Goal: Task Accomplishment & Management: Use online tool/utility

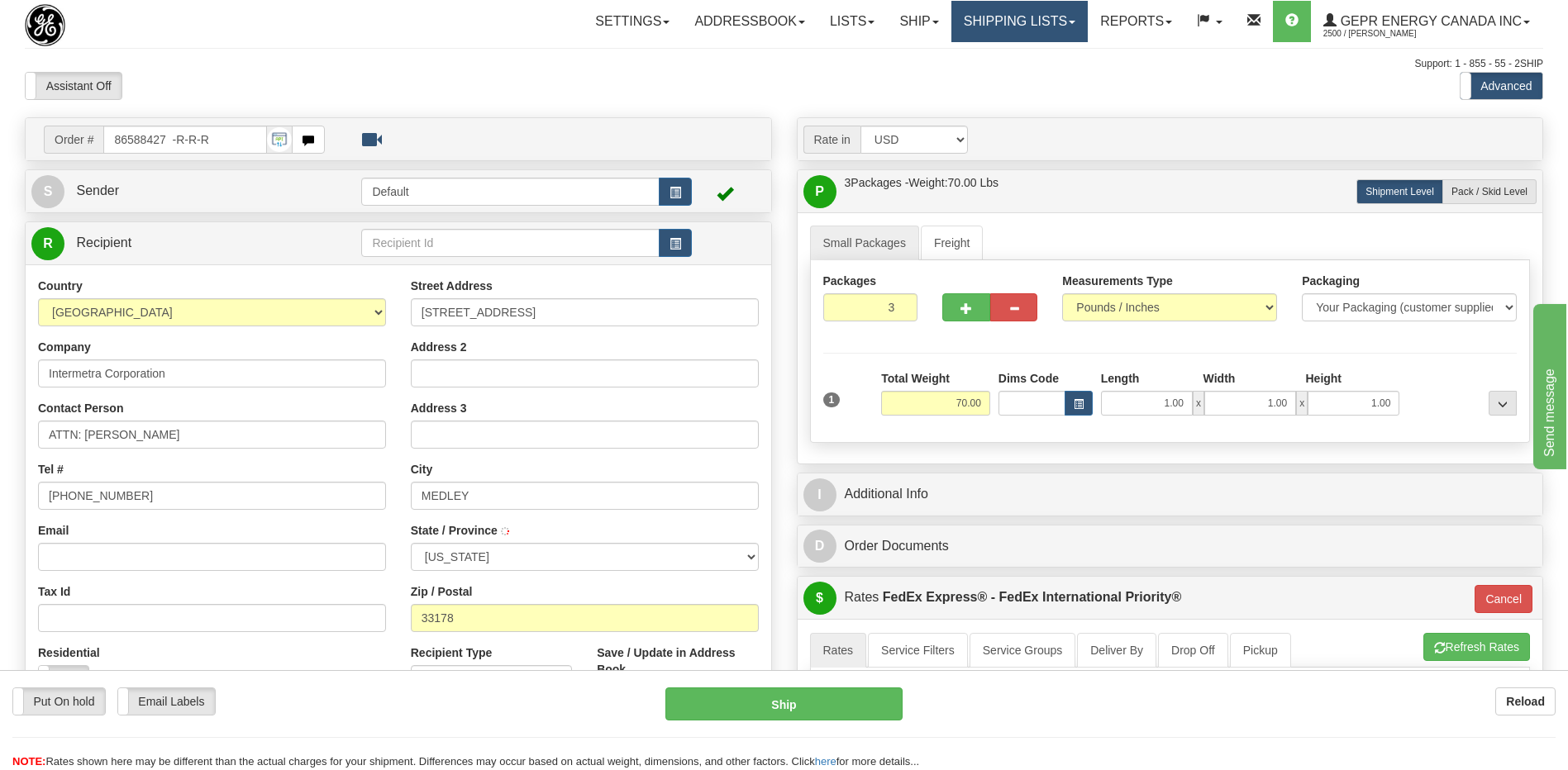
click at [1005, 28] on link "Shipping lists" at bounding box center [1019, 21] width 136 height 41
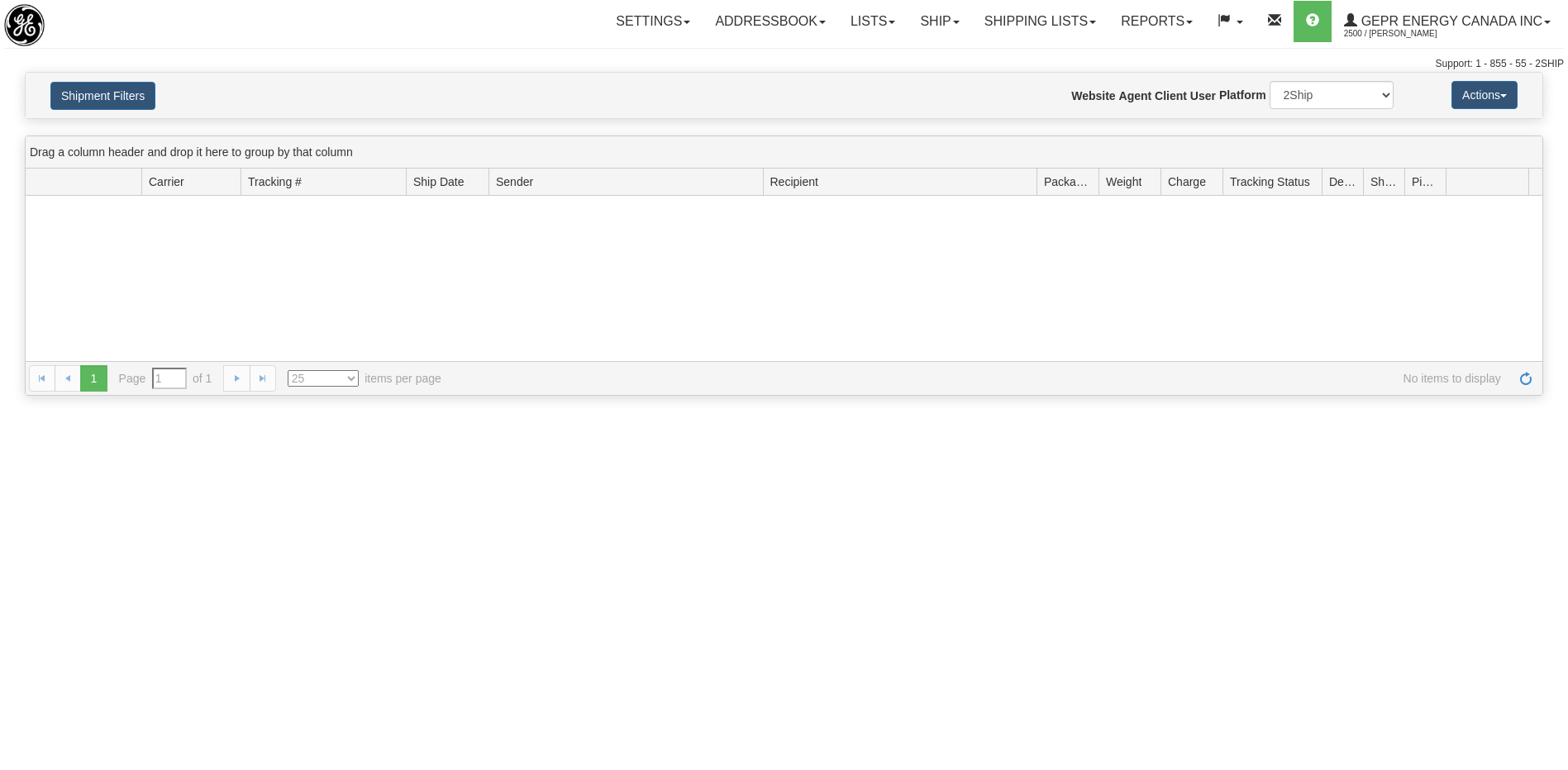
type input "From 08/29/2025 To 08/30/2025"
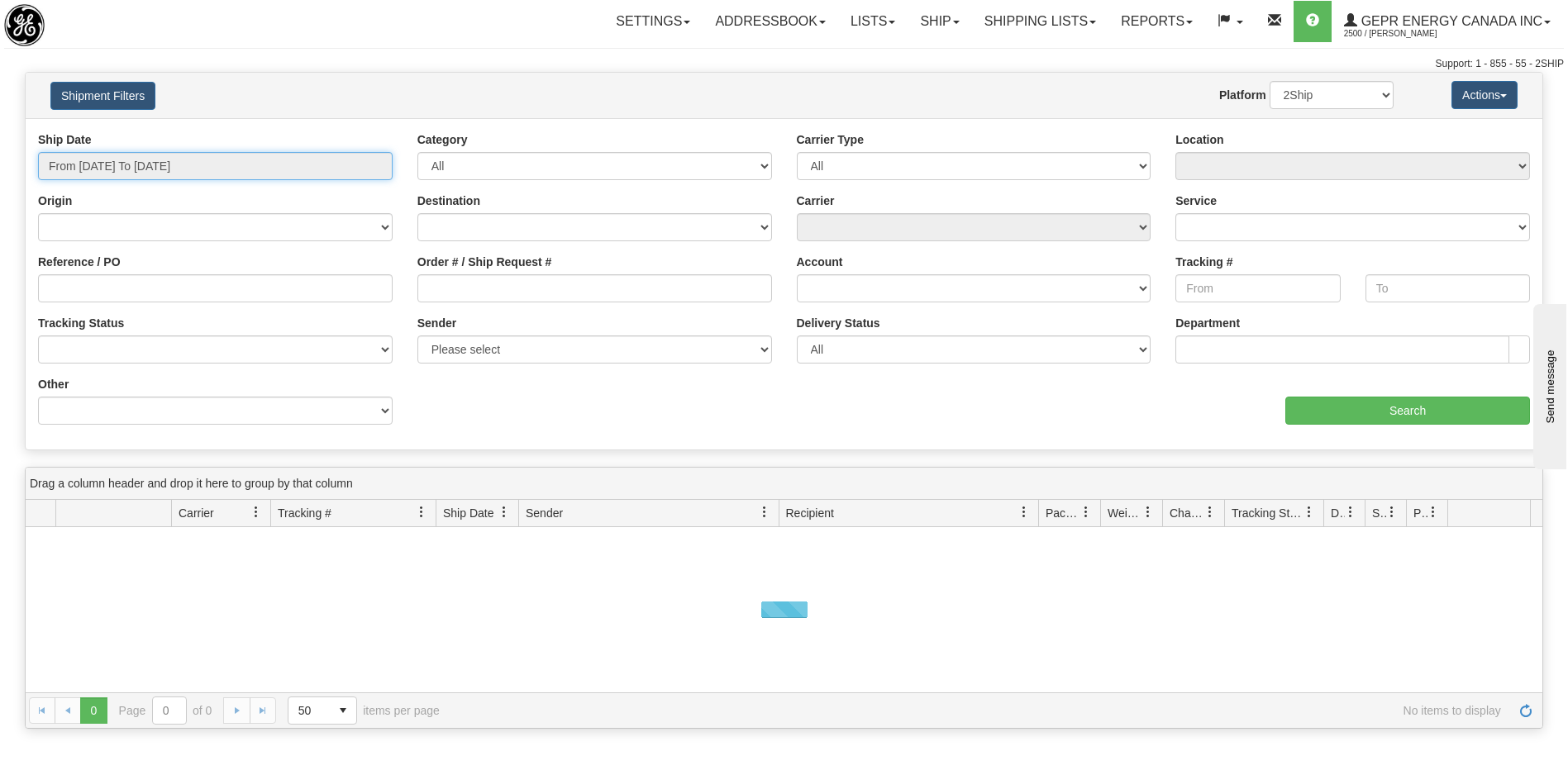
type input "[DATE]"
click at [162, 166] on input "From 08/29/2025 To 08/30/2025" at bounding box center [215, 166] width 354 height 28
type input "08/29/2025"
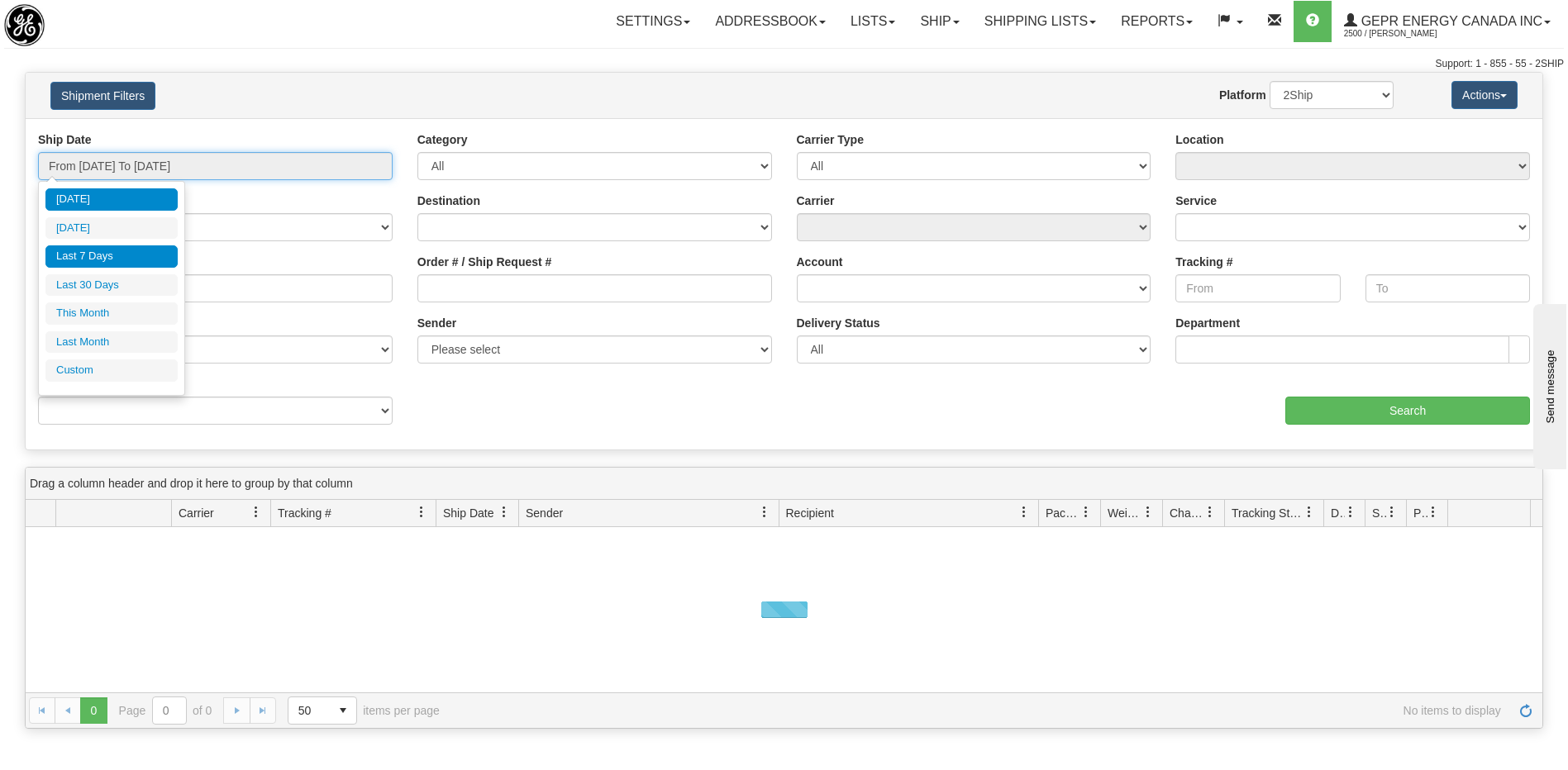
type input "08/24/2025"
type input "[DATE]"
type input "08/01/2025"
type input "08/31/2025"
type input "07/01/2025"
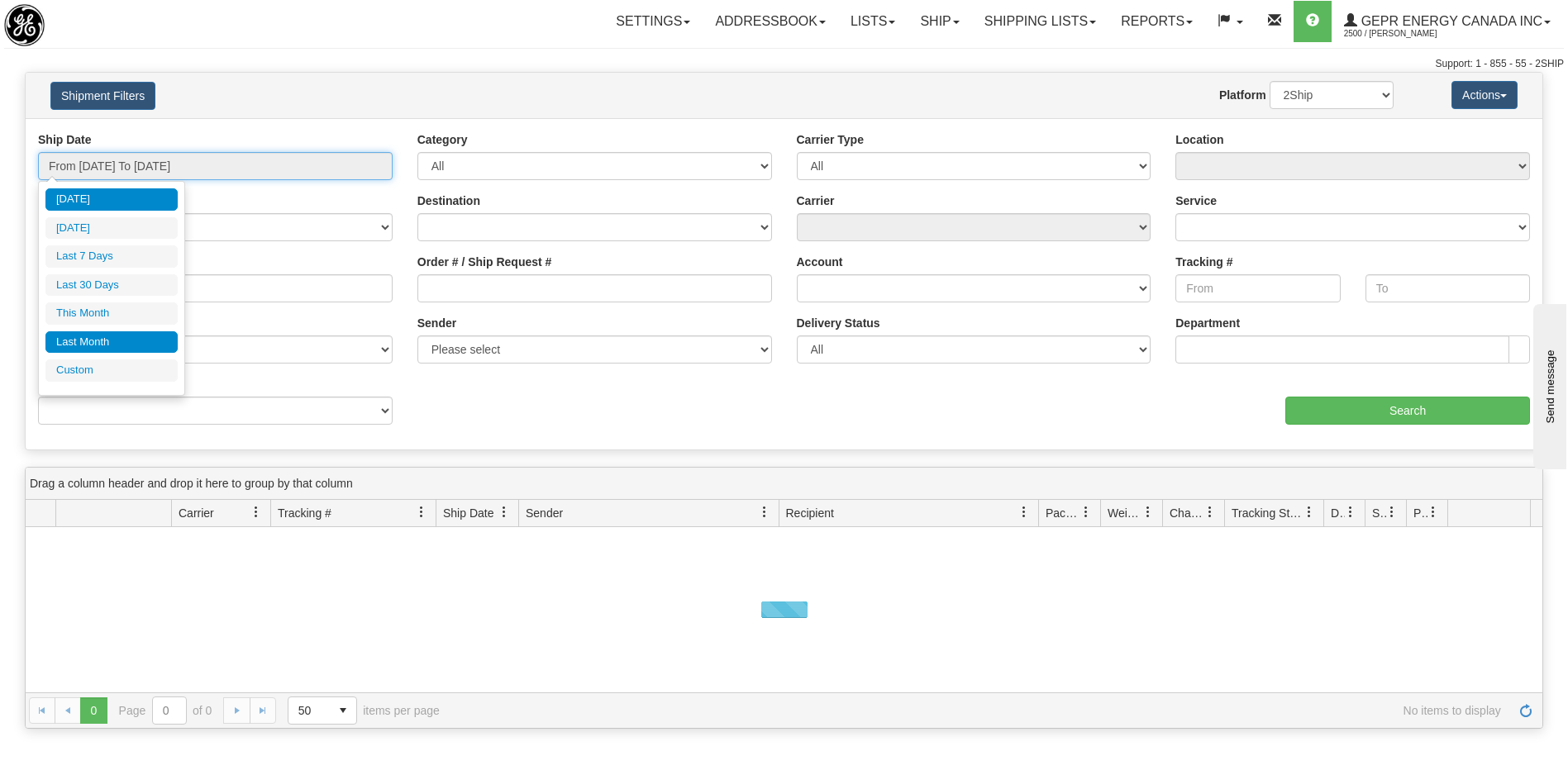
type input "07/31/2025"
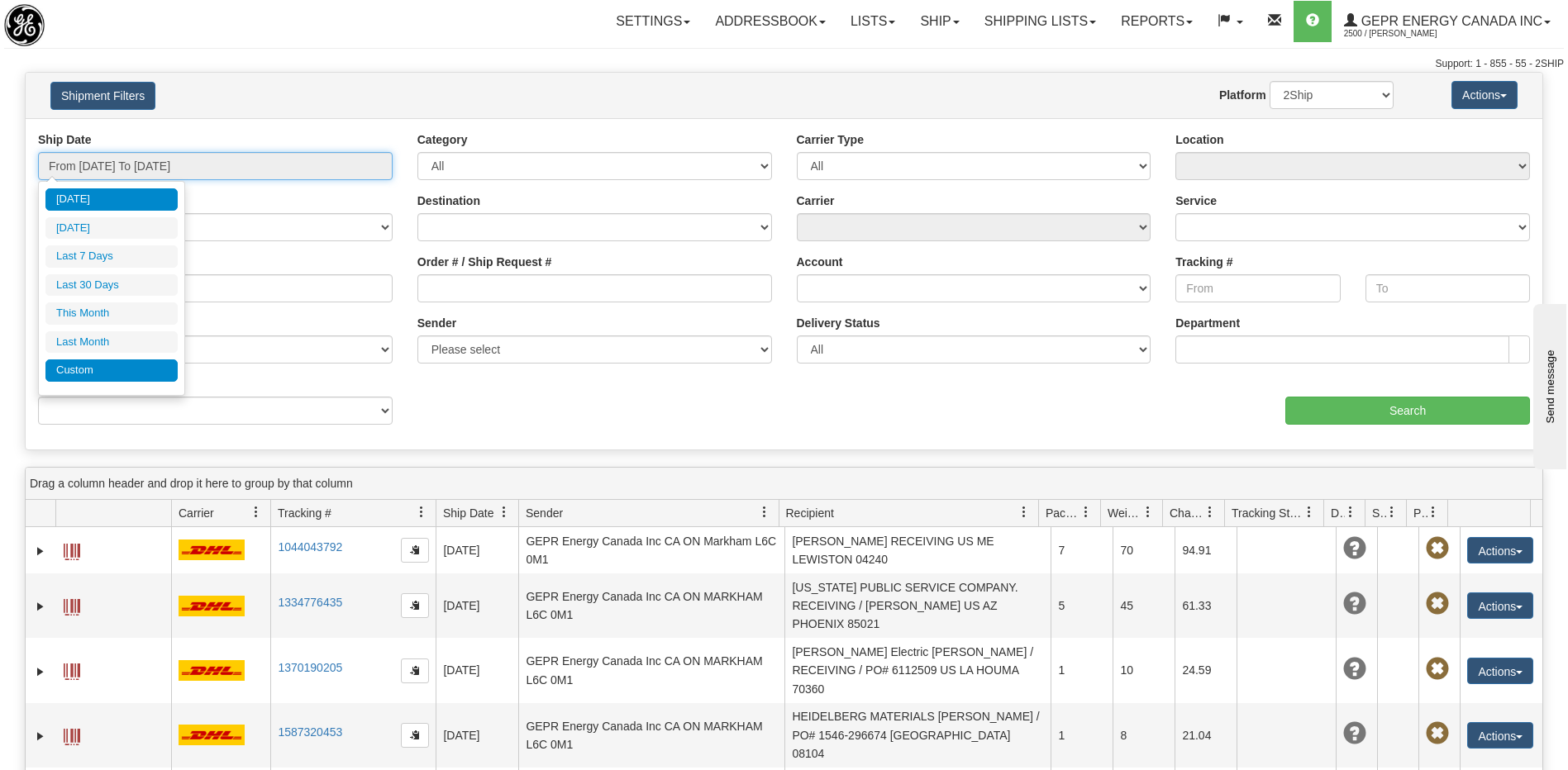
type input "[DATE]"
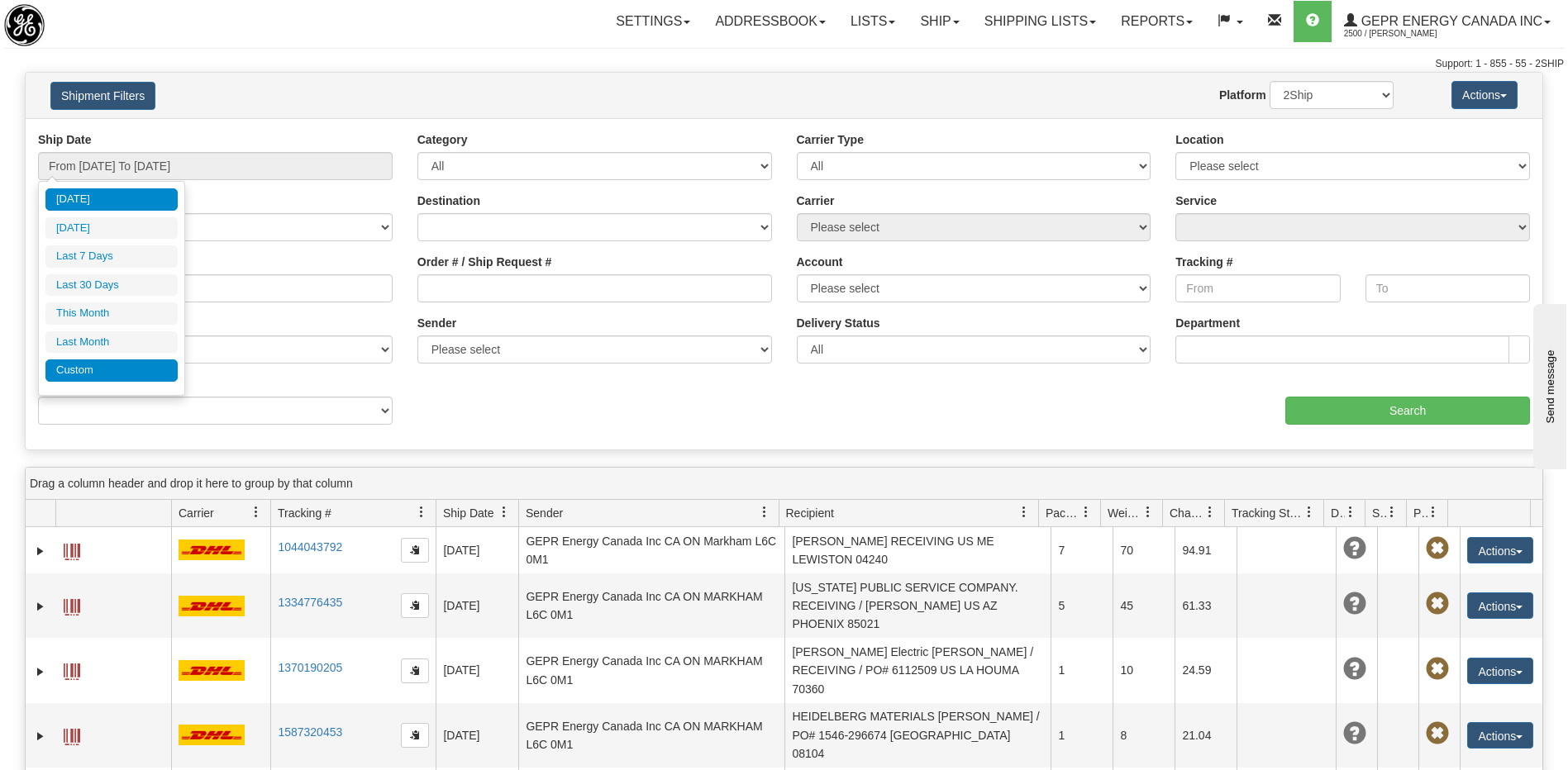
click at [98, 376] on li "Custom" at bounding box center [111, 370] width 132 height 23
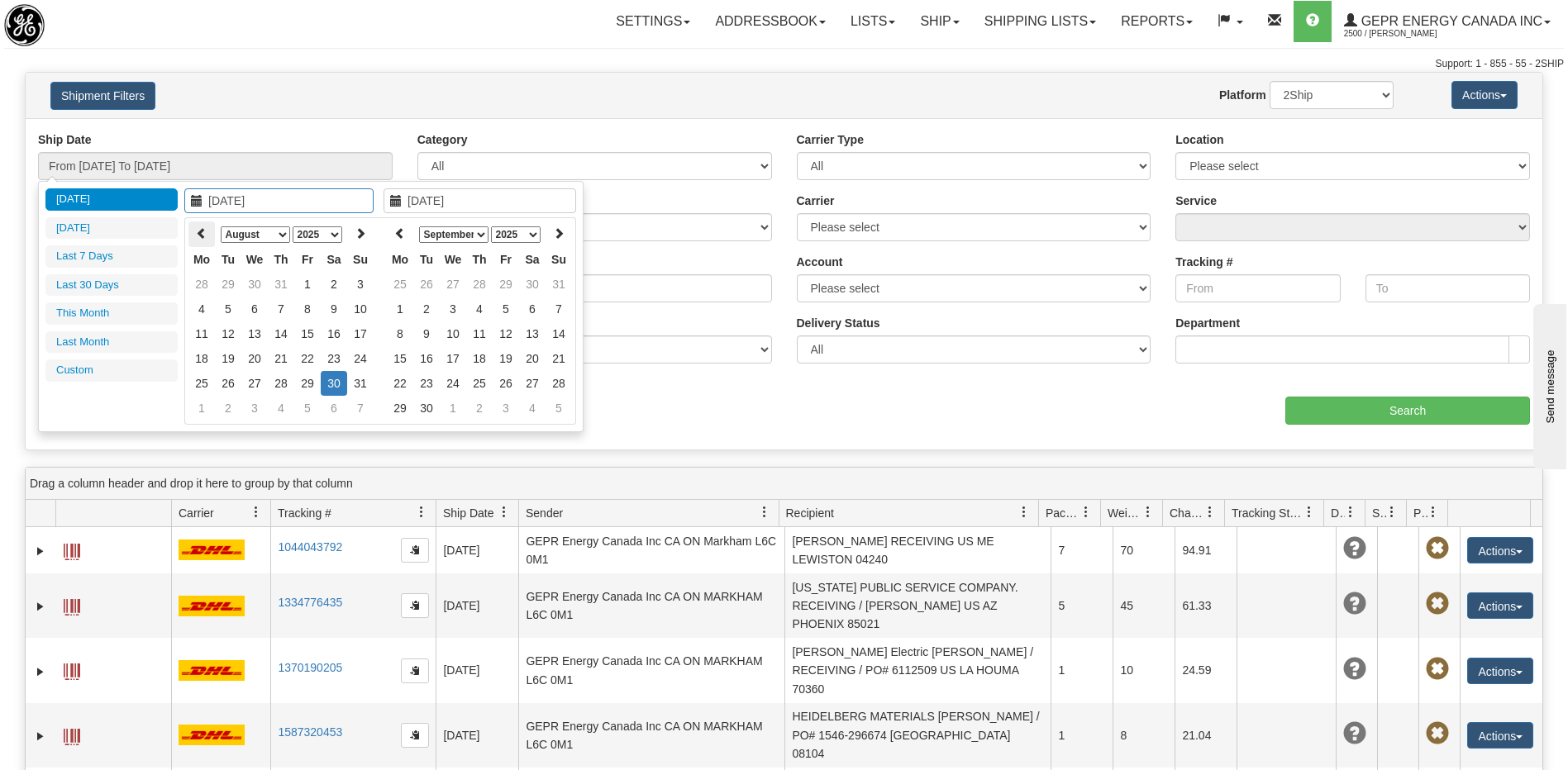
click at [199, 234] on icon at bounding box center [202, 233] width 12 height 12
type input "12/01/2024"
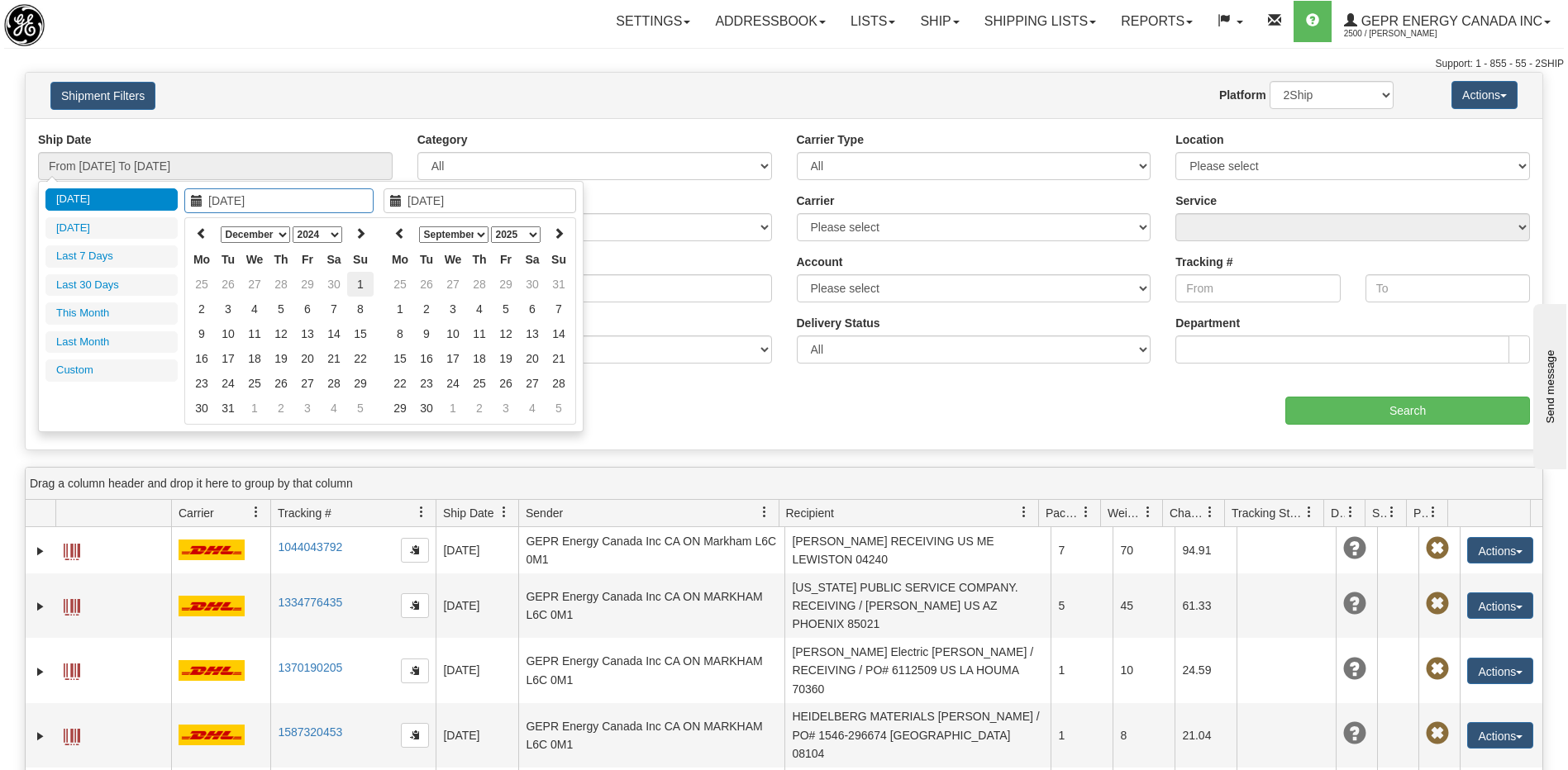
click at [359, 282] on td "1" at bounding box center [359, 284] width 26 height 24
click at [396, 238] on icon at bounding box center [400, 233] width 12 height 12
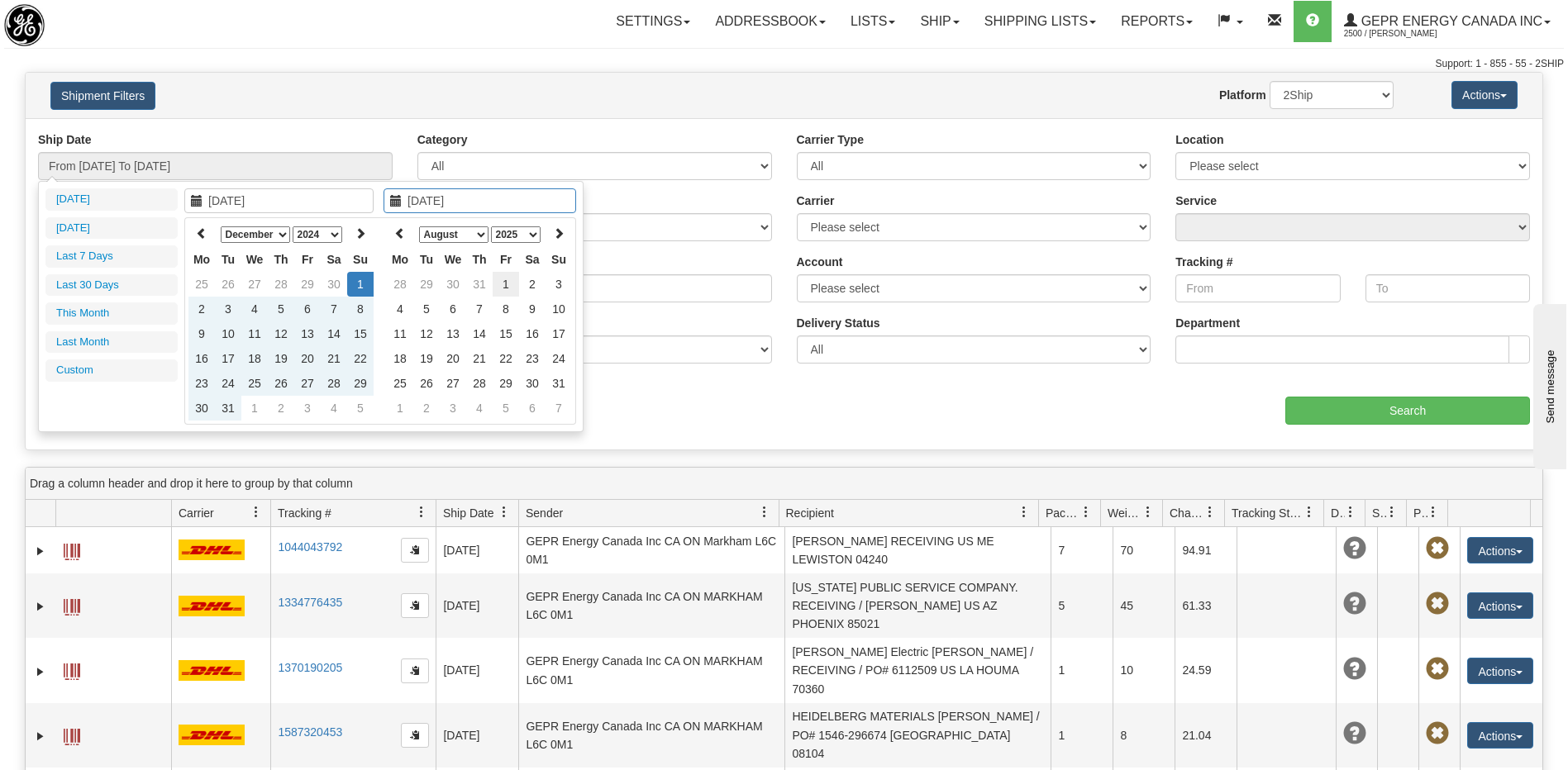
type input "08/01/2025"
click at [515, 289] on td "1" at bounding box center [505, 284] width 26 height 24
type input "From 12/01/2024 To 08/01/2025"
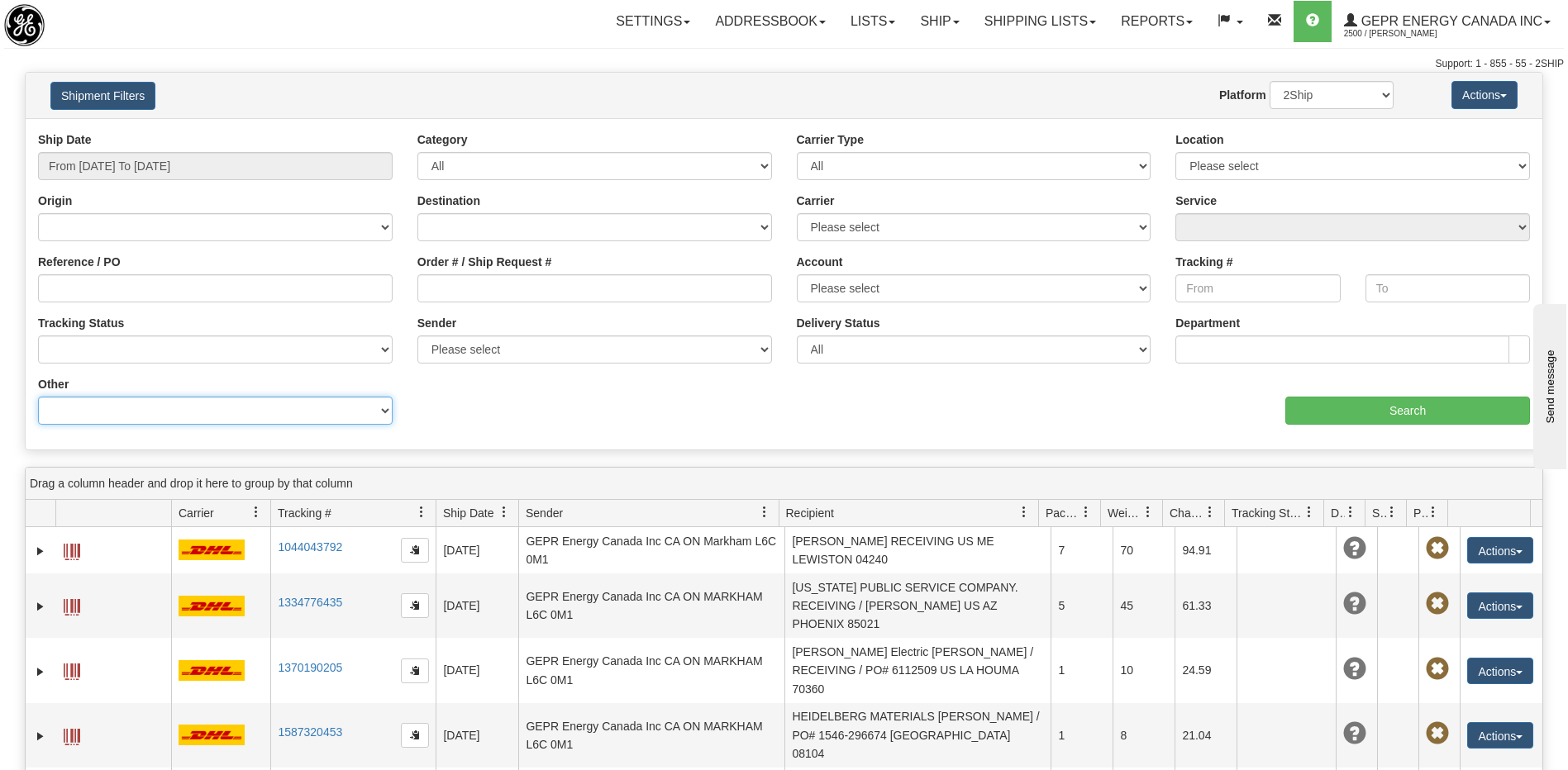
click at [289, 418] on select "Billing Account # Billing Type BOL # (LTL) Commodity Or Documents Consolidation…" at bounding box center [215, 410] width 354 height 28
select select "Recipient_ZIP"
click at [38, 396] on select "Billing Account # Billing Type BOL # (LTL) Commodity Or Documents Consolidation…" at bounding box center [215, 410] width 354 height 28
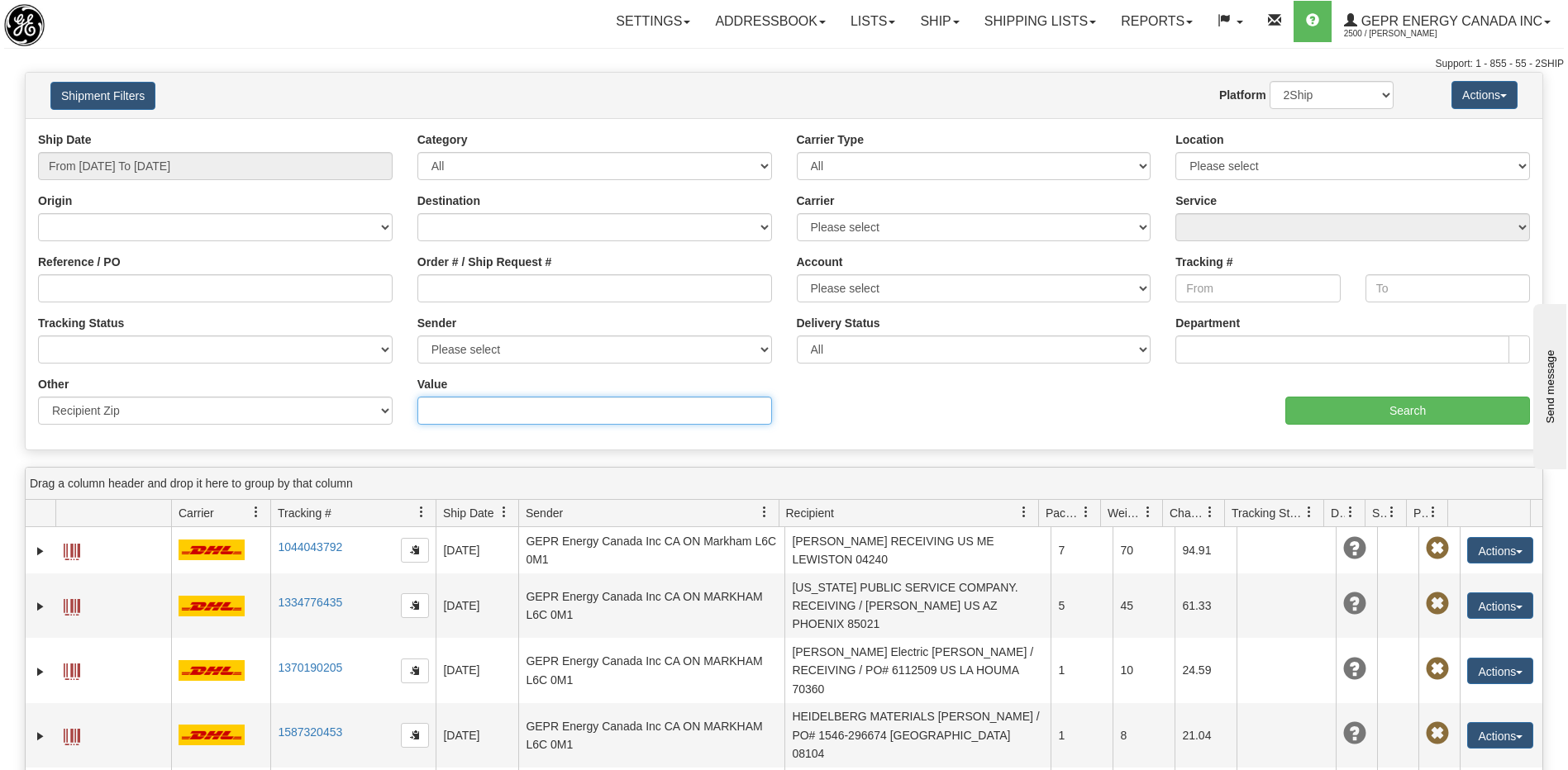
click at [463, 416] on input "Value" at bounding box center [594, 410] width 354 height 28
paste input "54740"
type input "54740"
click at [1321, 411] on input "Search" at bounding box center [1407, 410] width 245 height 28
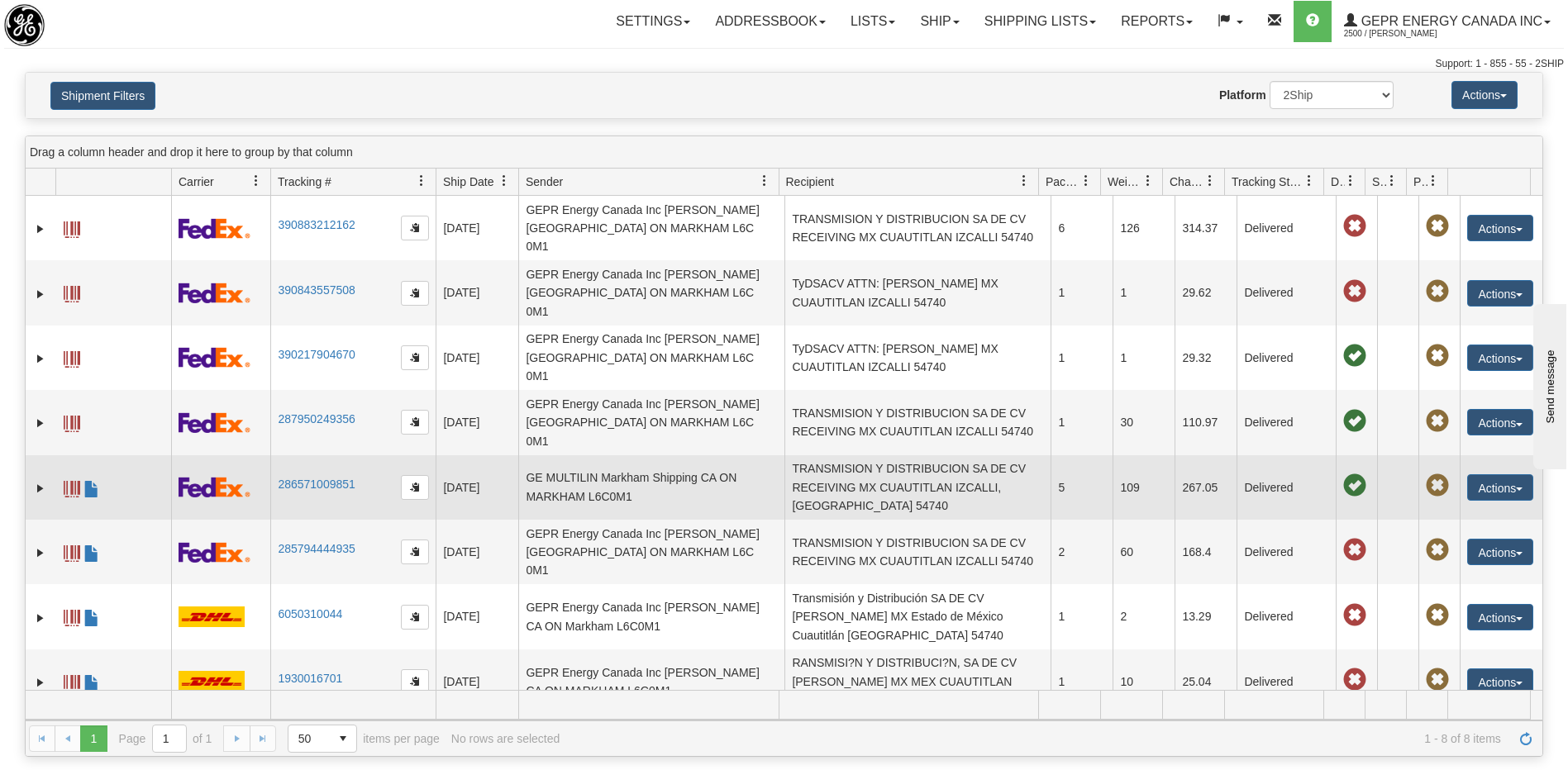
click at [932, 455] on td "TRANSMISION Y DISTRIBUCION SA DE CV RECEIVING MX CUAUTITLAN IZCALLI, ESTADO DE …" at bounding box center [917, 487] width 266 height 65
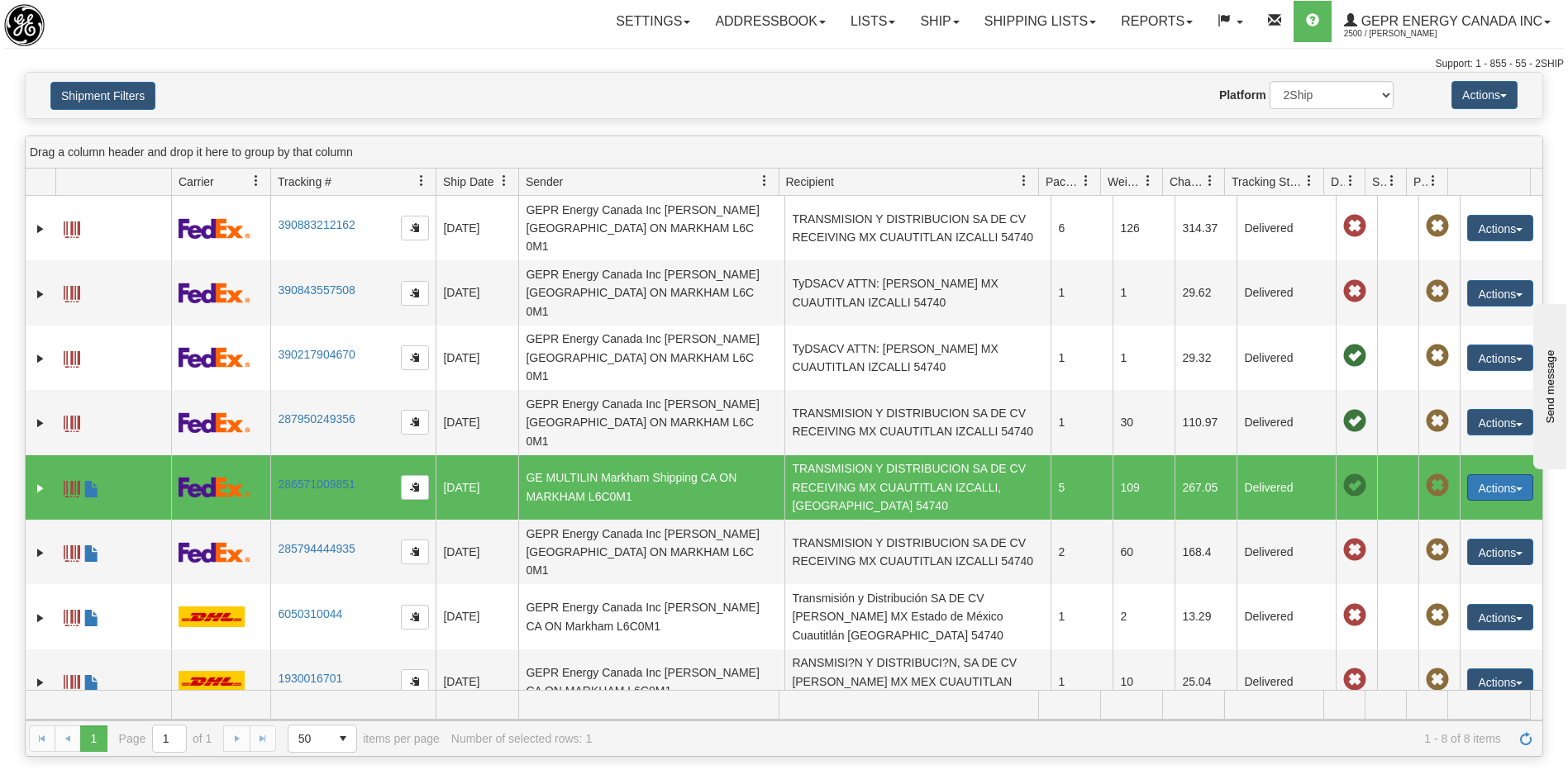
click at [1485, 475] on button "Actions" at bounding box center [1500, 487] width 66 height 26
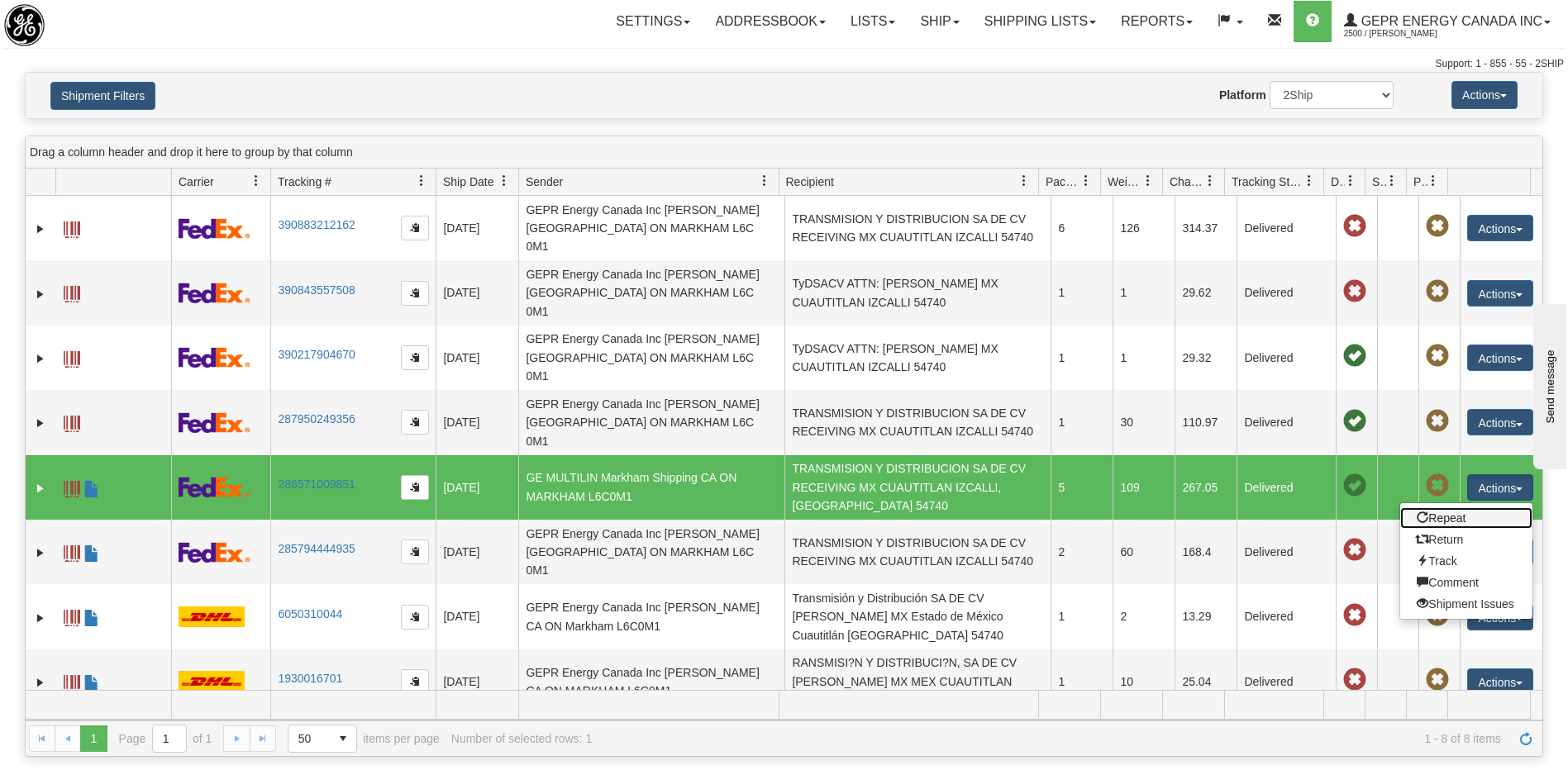
drag, startPoint x: 1448, startPoint y: 446, endPoint x: 1566, endPoint y: 530, distance: 144.8
click at [1448, 507] on link "Repeat" at bounding box center [1465, 518] width 132 height 22
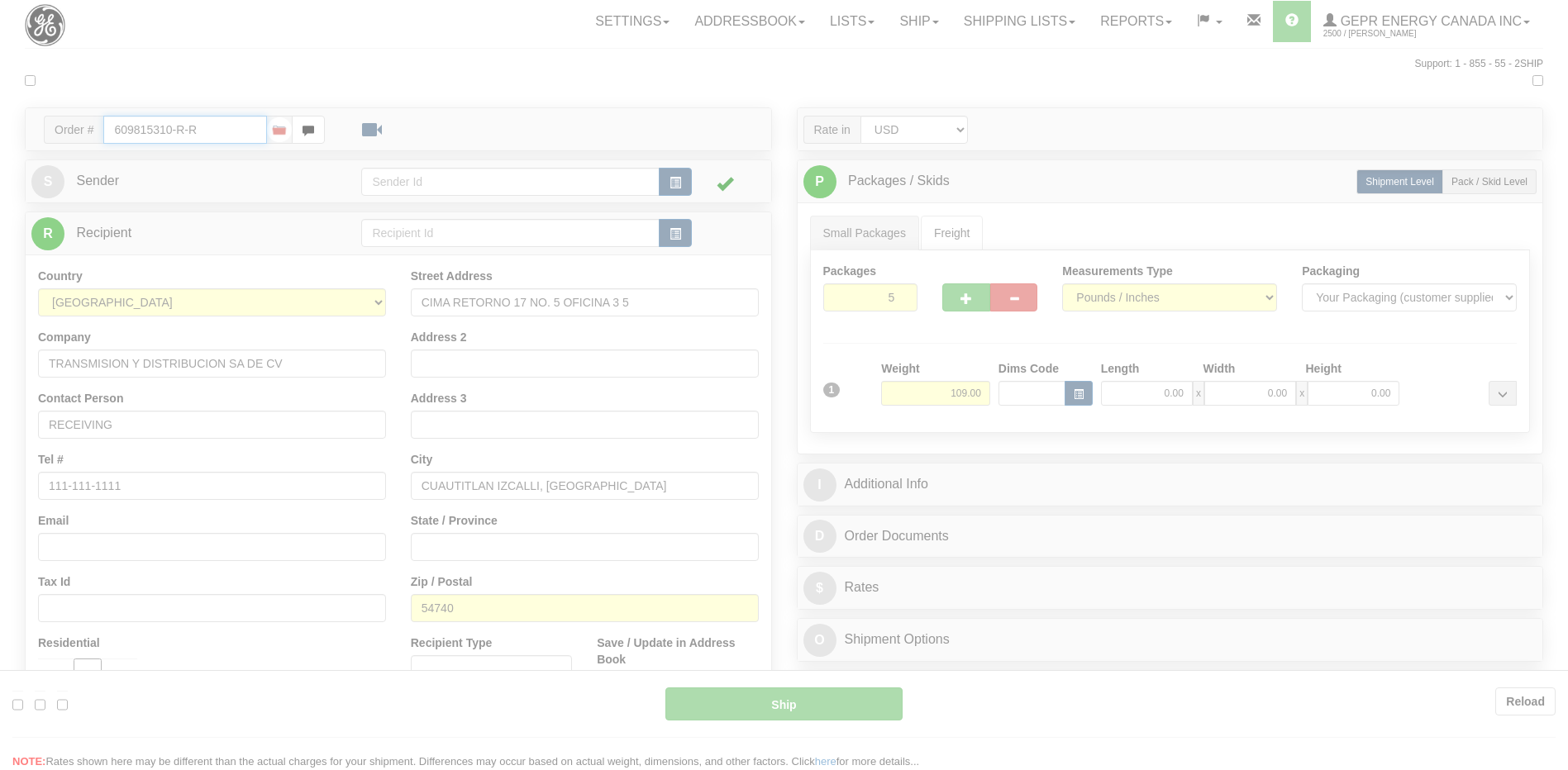
type input "01"
type input "11:48"
type input "16:00"
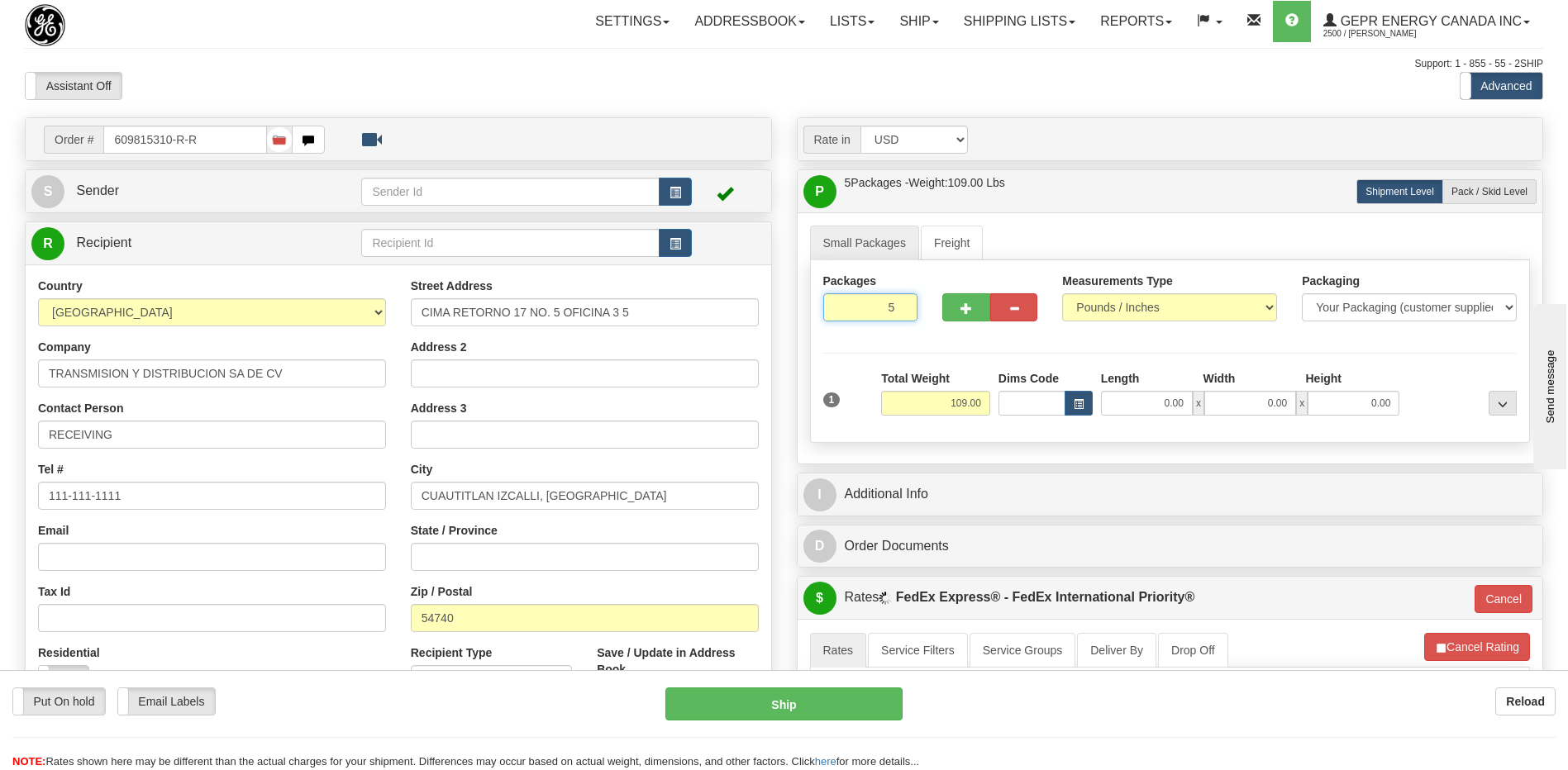
click at [849, 295] on input "5" at bounding box center [870, 307] width 95 height 28
type input "1"
click at [640, 72] on div "Assistant On Assistant Off Do a return Do a return" at bounding box center [334, 85] width 643 height 28
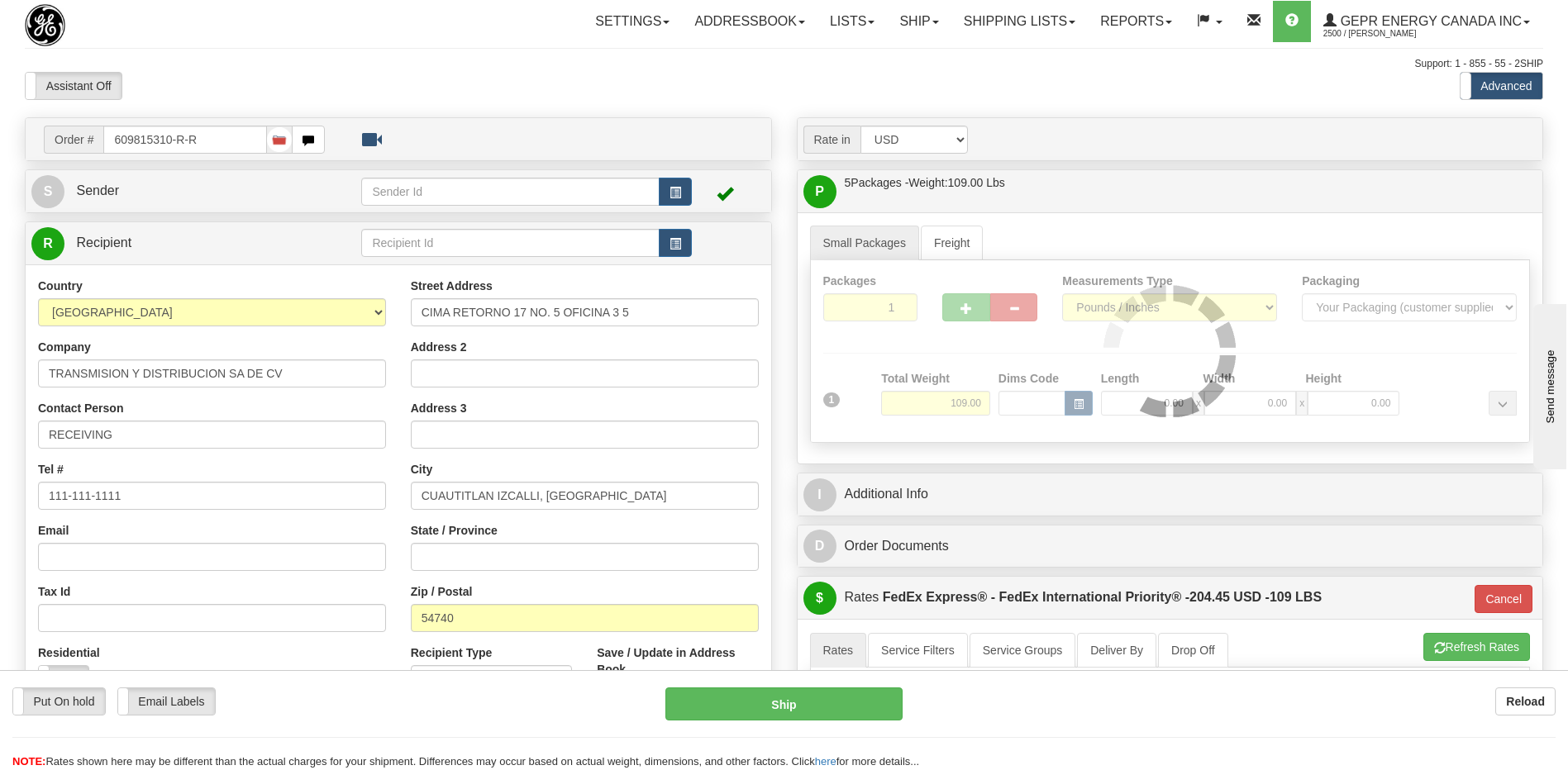
type input "01"
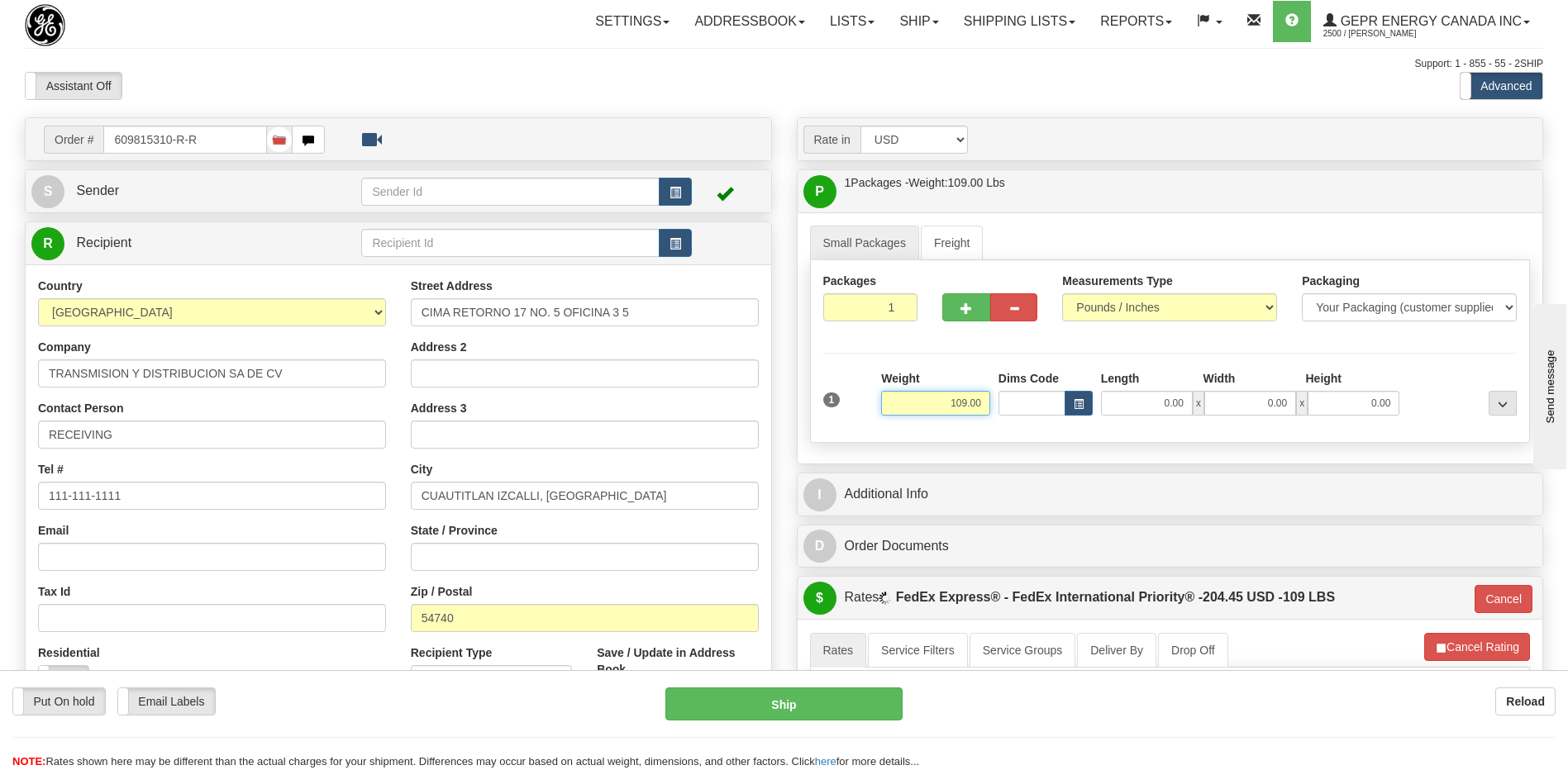
click at [966, 406] on input "109.00" at bounding box center [936, 402] width 109 height 24
type input "20"
type input "01"
type input "20.00"
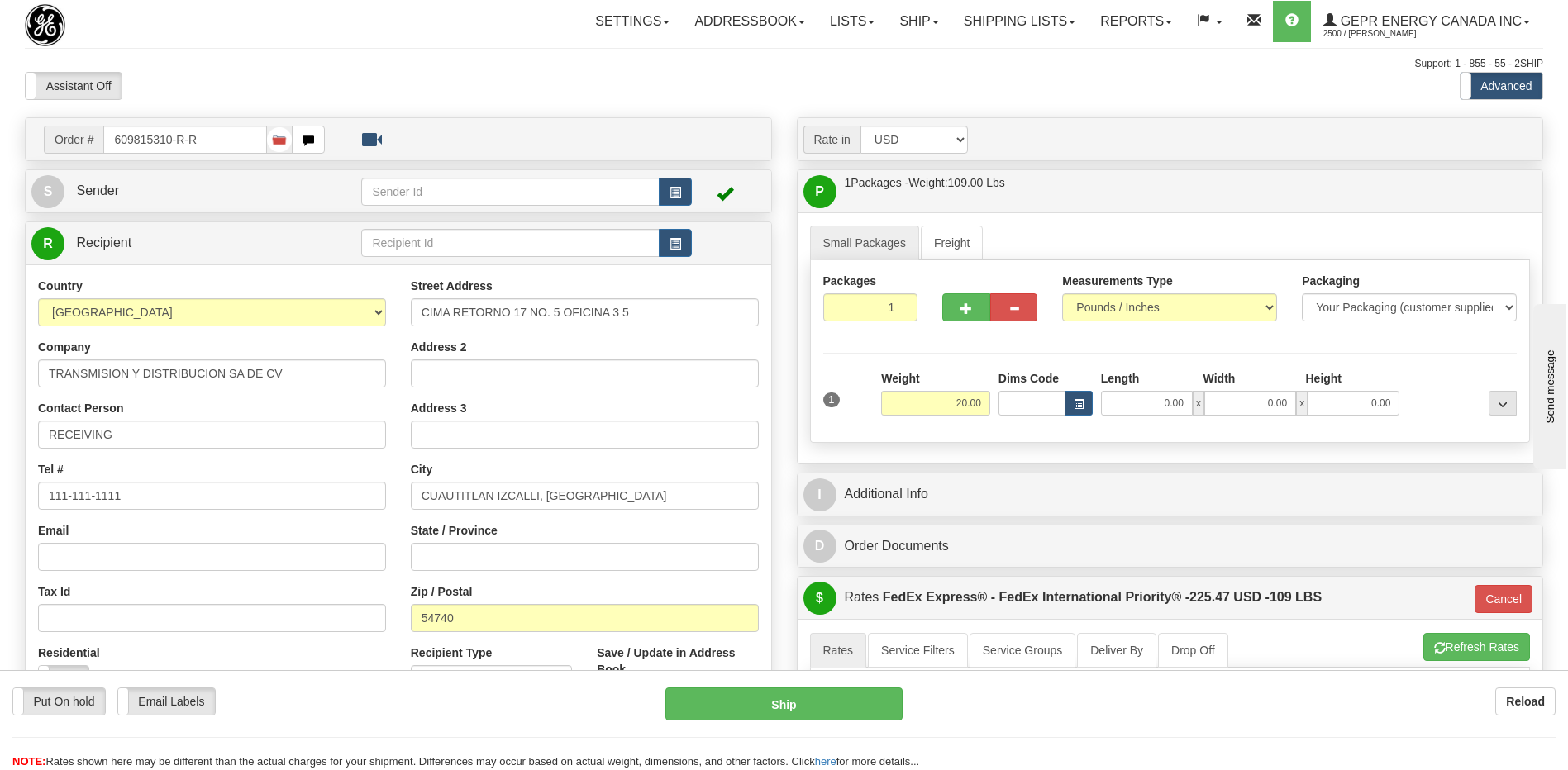
click at [556, 71] on div at bounding box center [784, 71] width 1518 height 1
click at [1499, 603] on button "Cancel" at bounding box center [1503, 598] width 58 height 28
click at [1499, 655] on button "Cancel Rating" at bounding box center [1477, 646] width 106 height 28
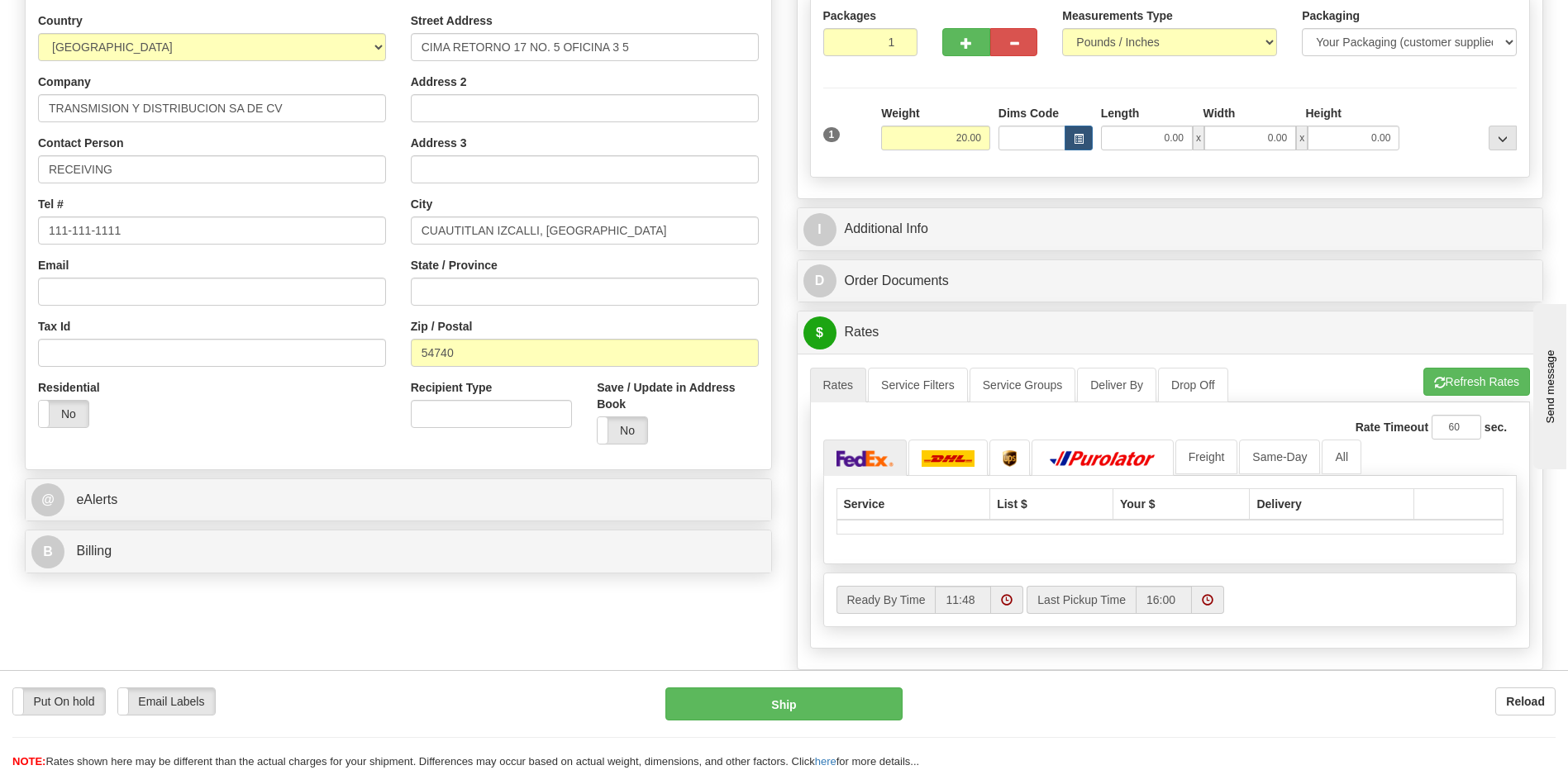
scroll to position [331, 0]
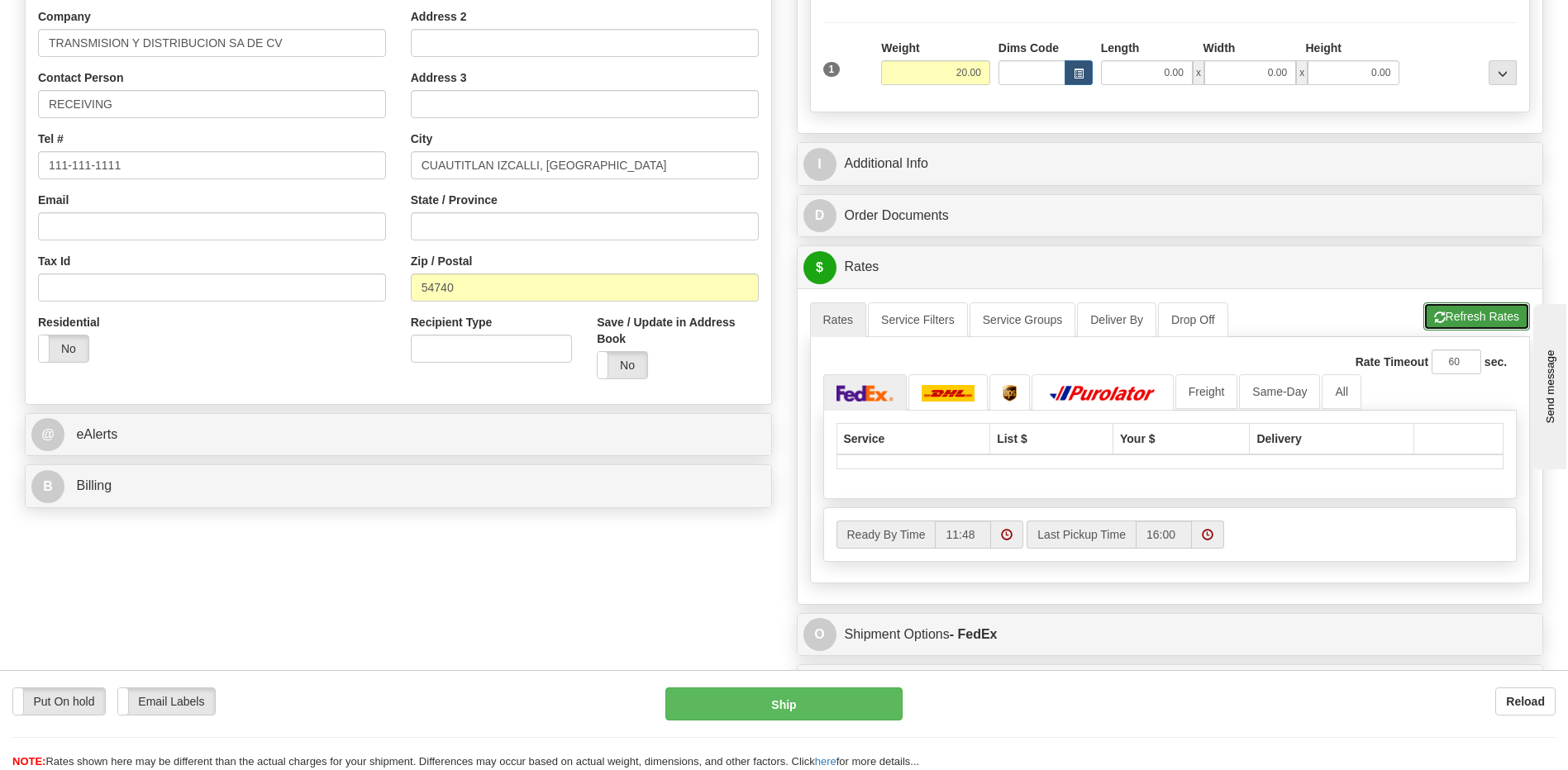
click at [1454, 311] on button "Refresh Rates" at bounding box center [1476, 316] width 107 height 28
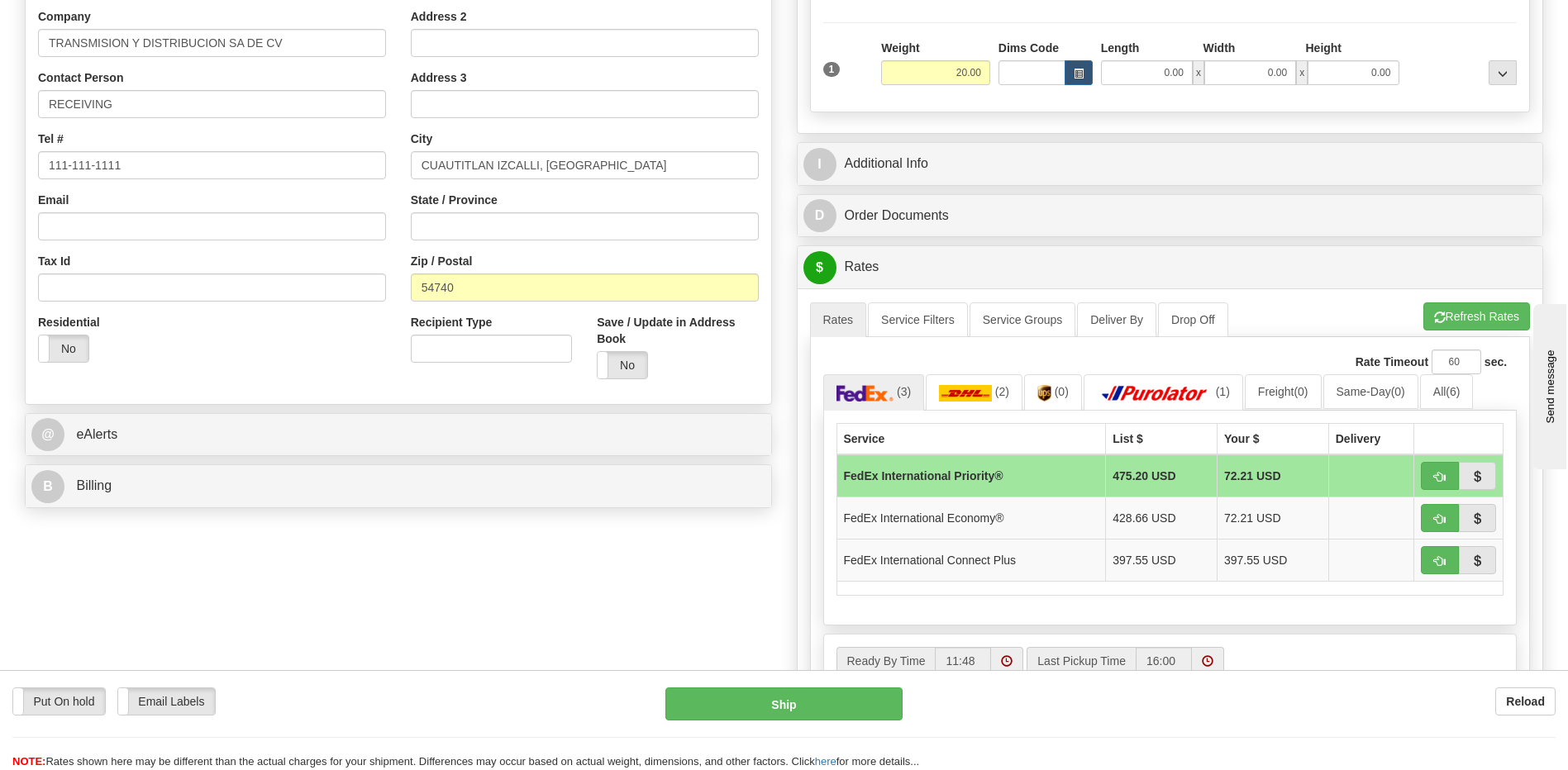
click at [486, 615] on div "Order # 609815310-R-R S Sender" at bounding box center [784, 341] width 1543 height 1108
click at [307, 620] on div "Order # 609815310-R-R S Sender" at bounding box center [784, 341] width 1543 height 1108
